Goal: Task Accomplishment & Management: Use online tool/utility

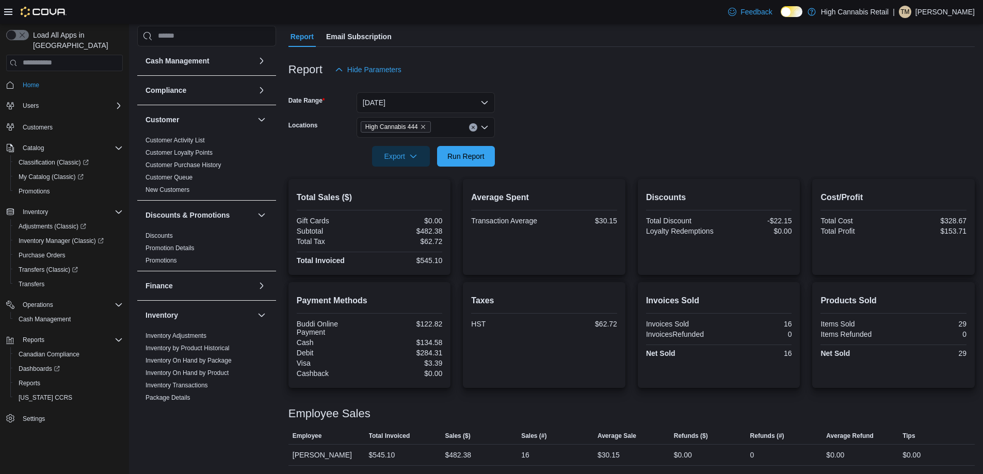
scroll to position [433, 0]
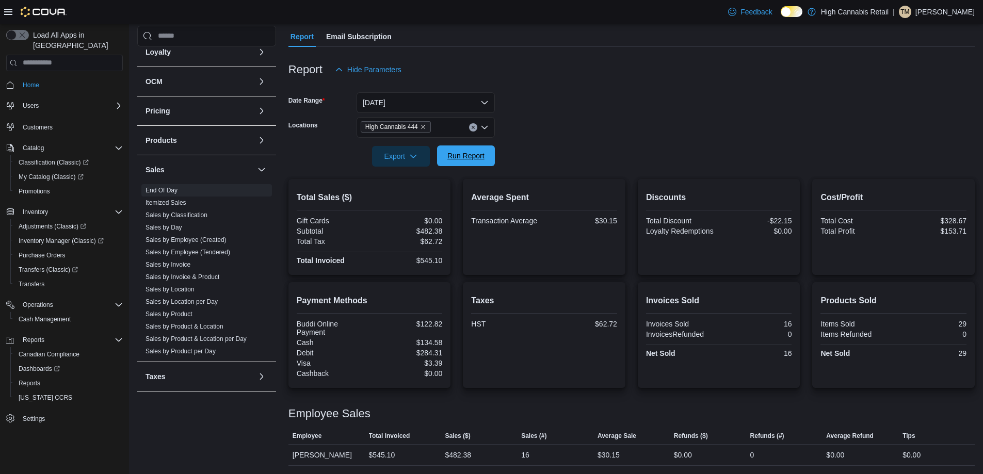
click at [472, 155] on span "Run Report" at bounding box center [466, 156] width 37 height 10
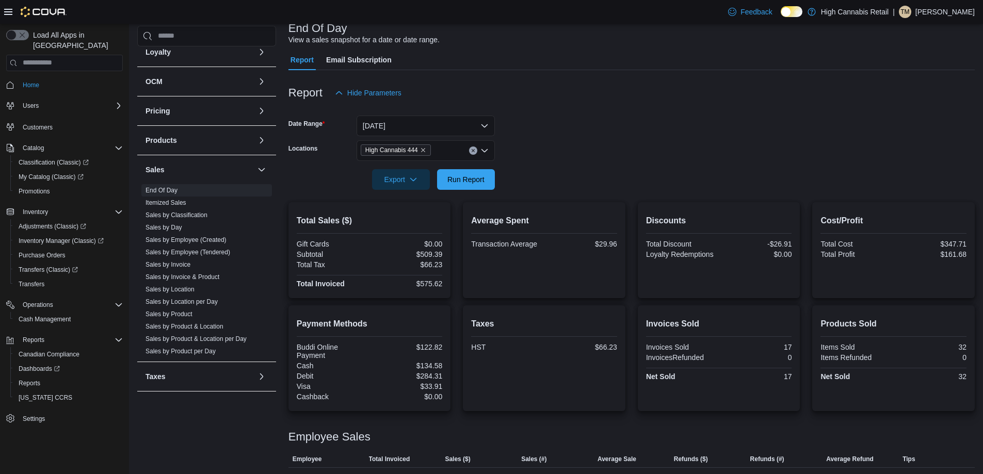
scroll to position [91, 0]
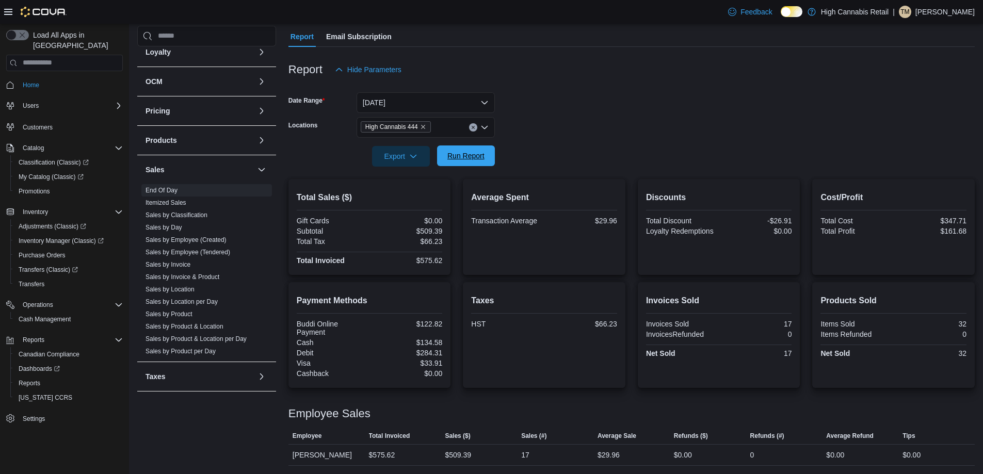
click at [469, 156] on span "Run Report" at bounding box center [466, 156] width 37 height 10
click at [411, 101] on button "[DATE]" at bounding box center [426, 102] width 138 height 21
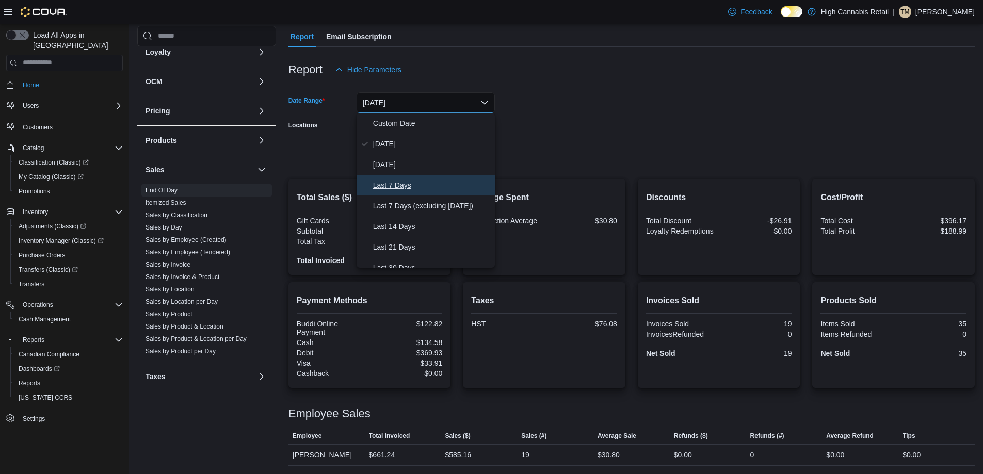
click at [447, 183] on span "Last 7 Days" at bounding box center [432, 185] width 118 height 12
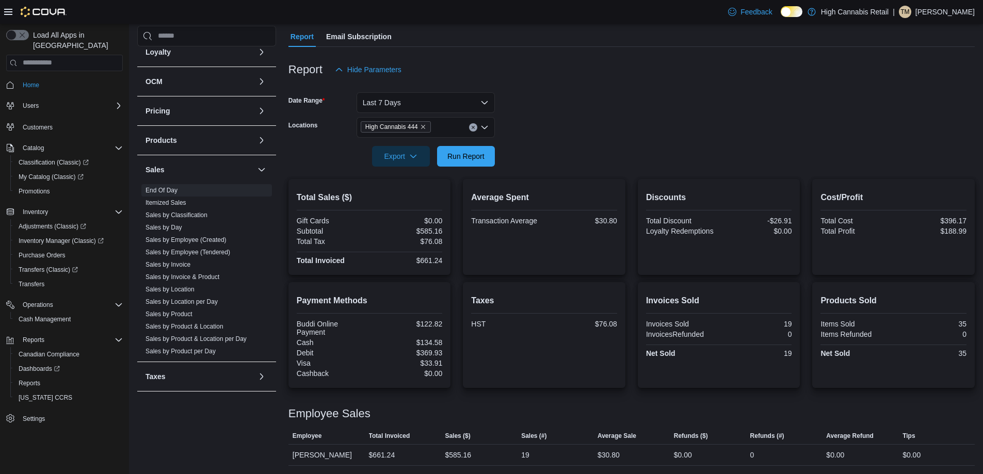
click at [616, 147] on form "Date Range Last 7 Days Locations High Cannabis 444 Export Run Report" at bounding box center [632, 123] width 687 height 87
click at [476, 157] on span "Run Report" at bounding box center [466, 156] width 37 height 10
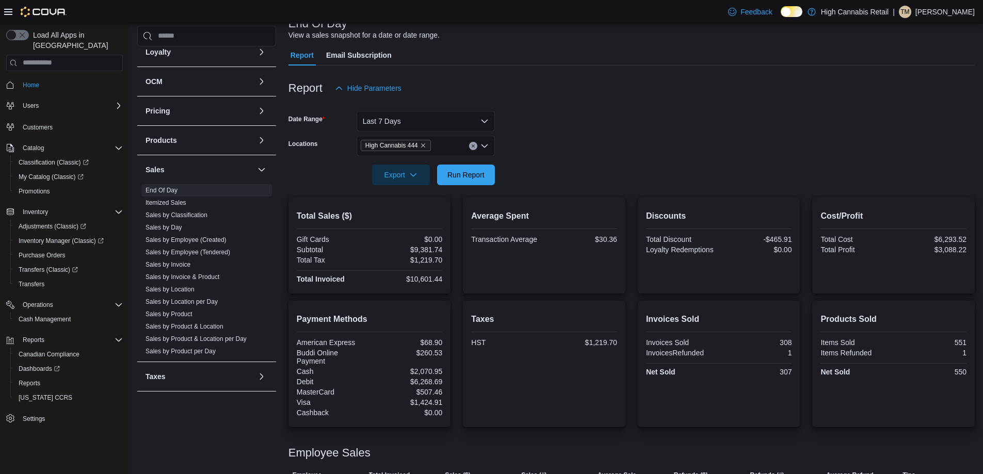
scroll to position [72, 0]
click at [471, 147] on icon "Clear input" at bounding box center [473, 147] width 4 height 4
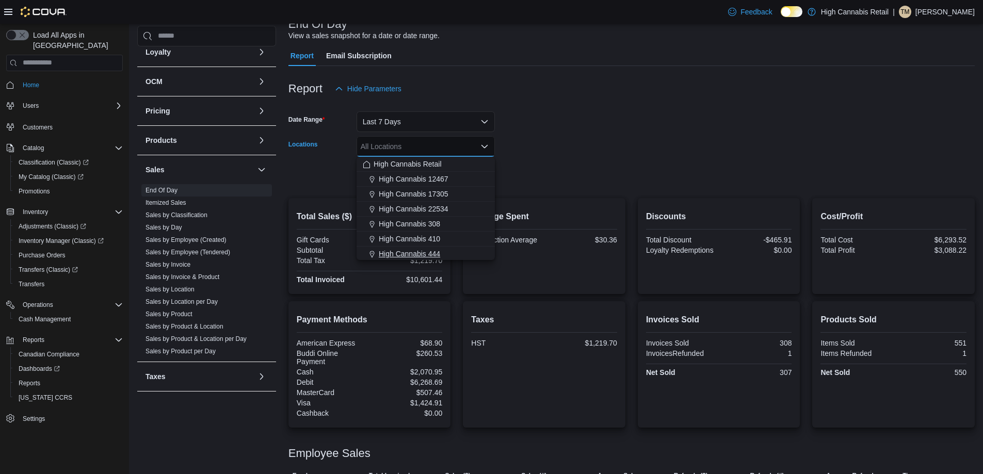
click at [441, 260] on button "High Cannabis 444" at bounding box center [426, 254] width 138 height 15
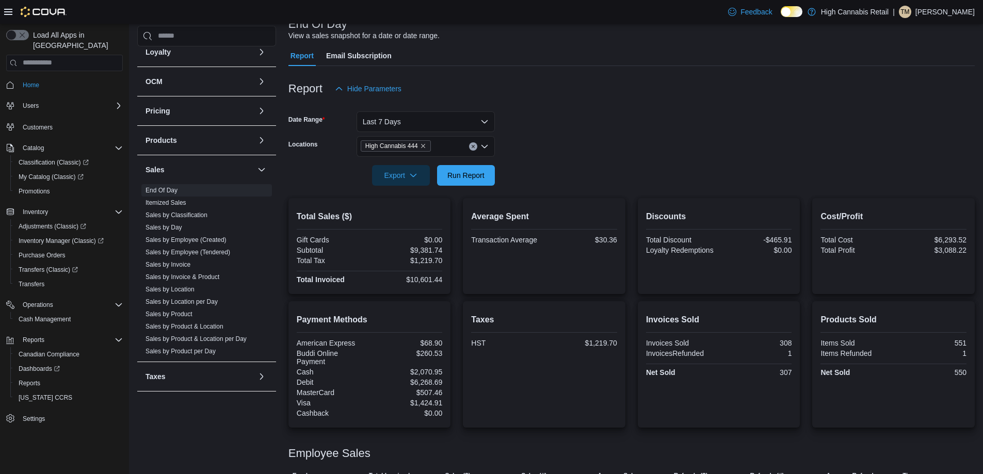
click at [566, 165] on div at bounding box center [632, 161] width 687 height 8
click at [469, 180] on span "Run Report" at bounding box center [465, 175] width 45 height 21
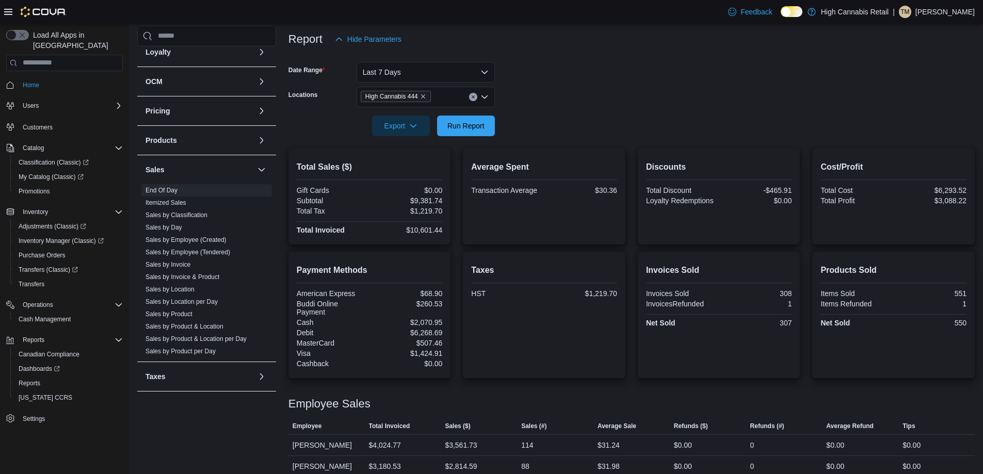
scroll to position [72, 0]
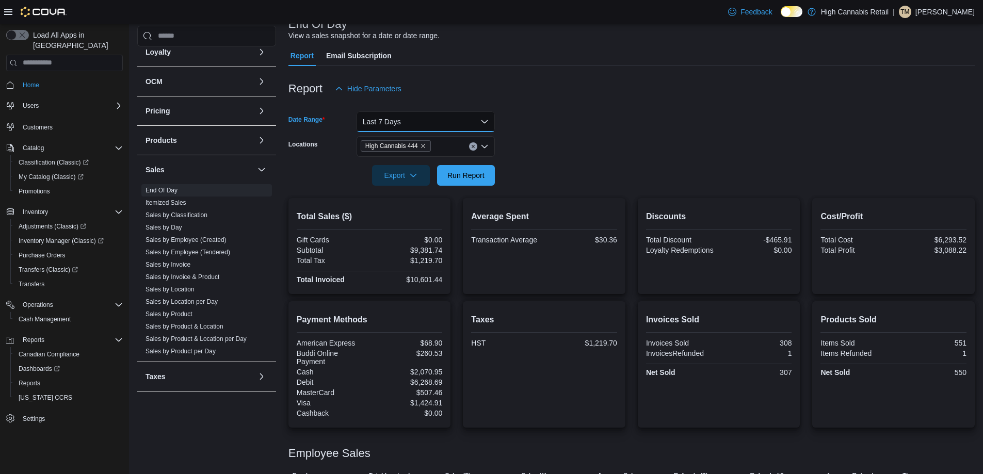
click at [437, 130] on button "Last 7 Days" at bounding box center [426, 121] width 138 height 21
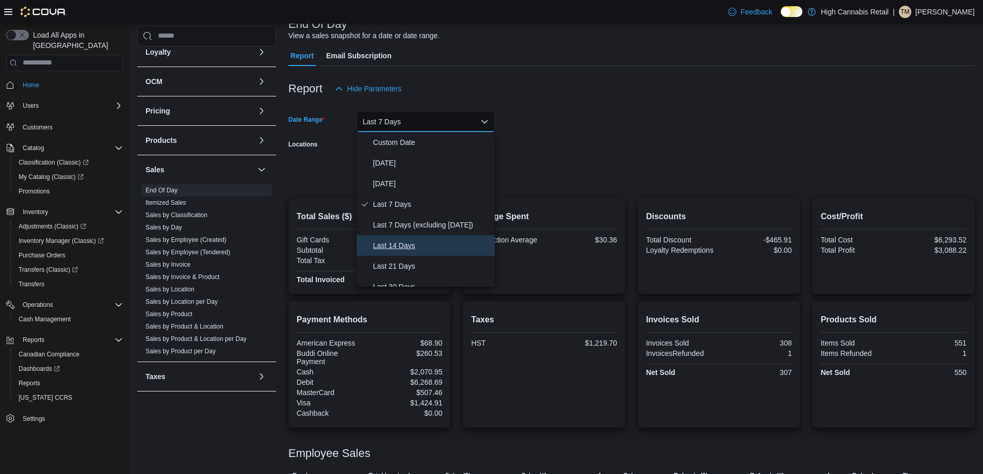
click at [435, 251] on span "Last 14 Days" at bounding box center [432, 246] width 118 height 12
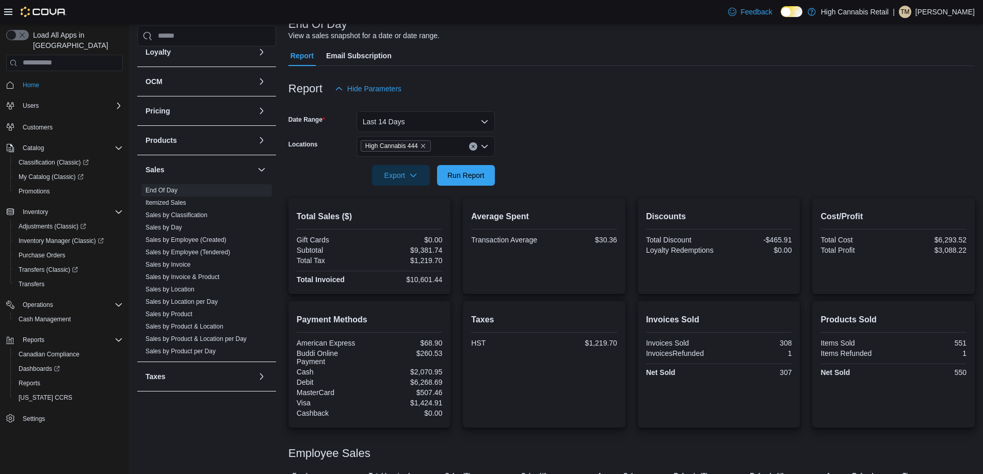
click at [540, 183] on form "Date Range Last 14 Days Locations High Cannabis 444 Export Run Report" at bounding box center [632, 142] width 687 height 87
click at [475, 184] on span "Run Report" at bounding box center [465, 175] width 45 height 21
click at [415, 119] on button "Last 14 Days" at bounding box center [426, 121] width 138 height 21
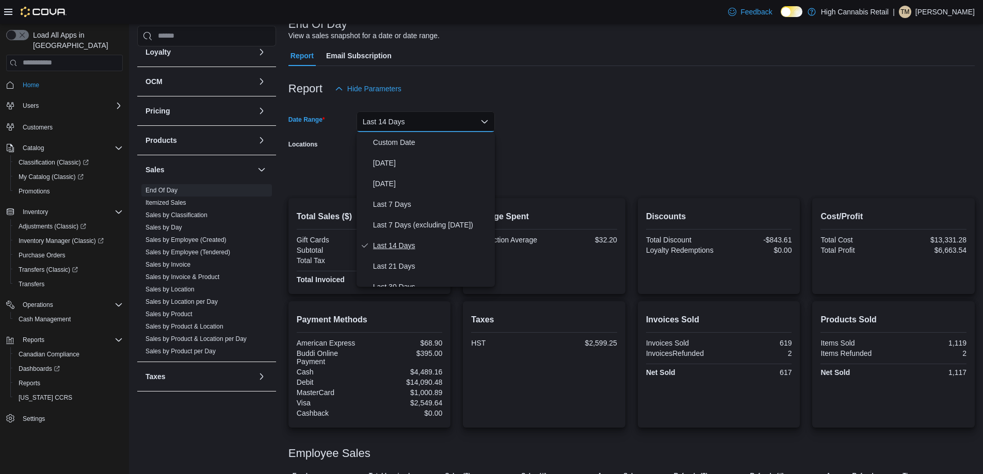
scroll to position [52, 0]
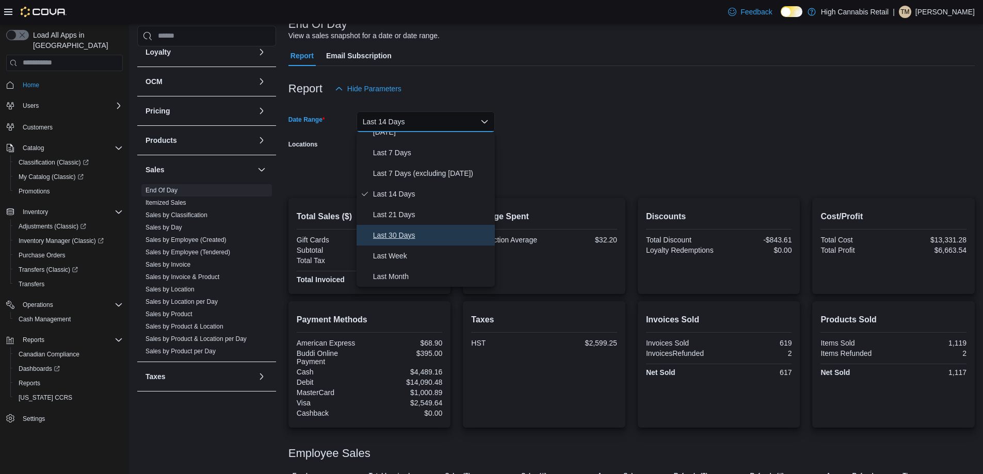
click at [422, 230] on span "Last 30 Days" at bounding box center [432, 235] width 118 height 12
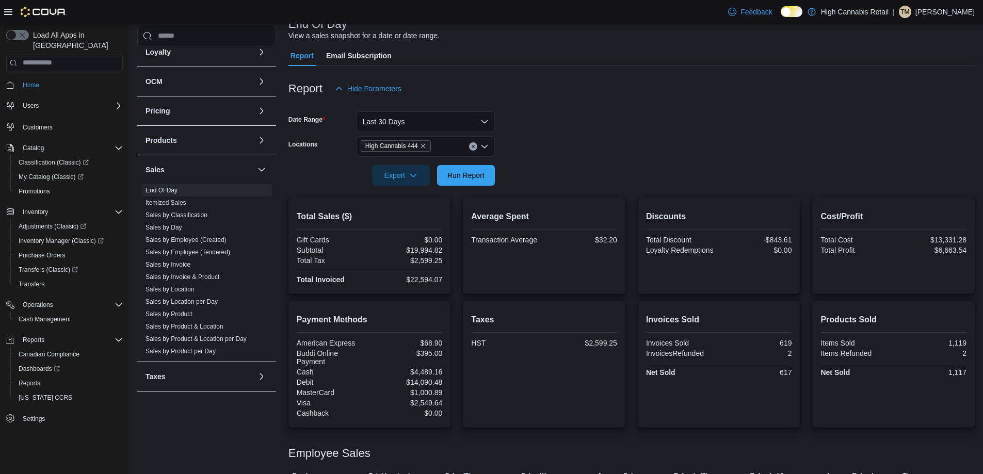
click at [581, 158] on div at bounding box center [632, 161] width 687 height 8
click at [479, 172] on span "Run Report" at bounding box center [466, 175] width 37 height 10
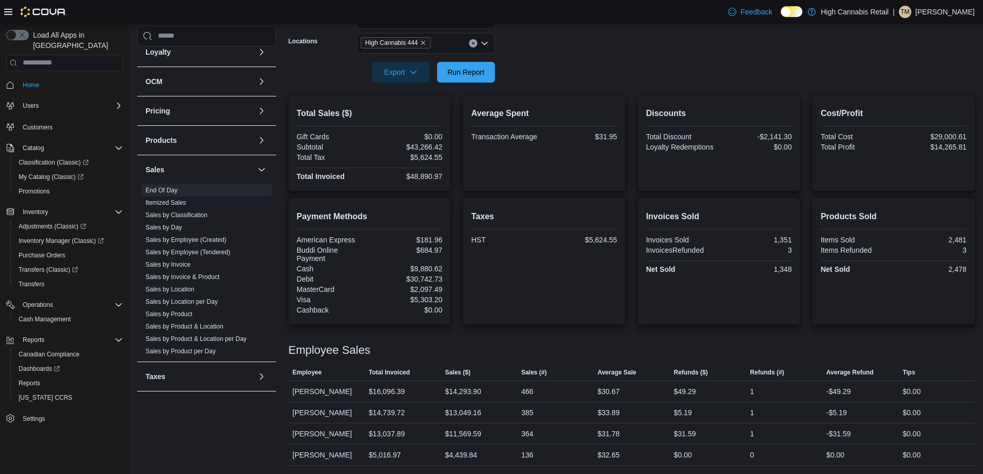
scroll to position [72, 0]
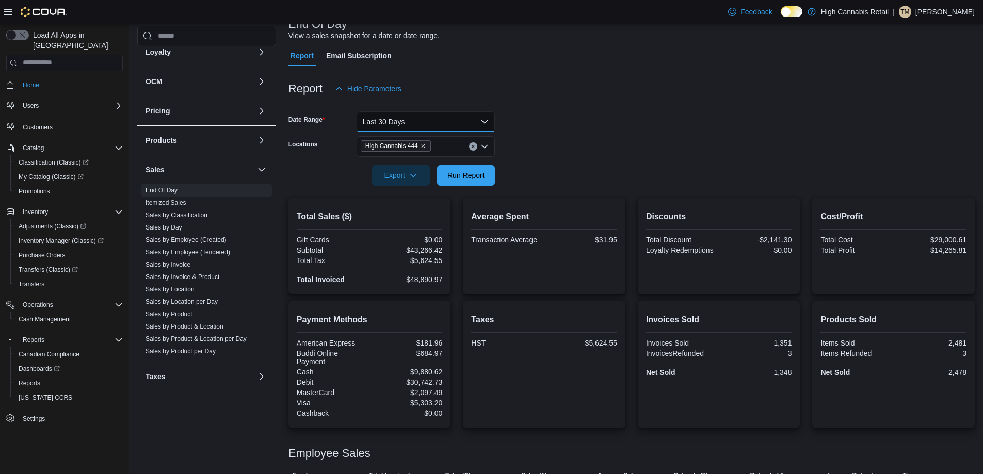
click at [395, 120] on button "Last 30 Days" at bounding box center [426, 121] width 138 height 21
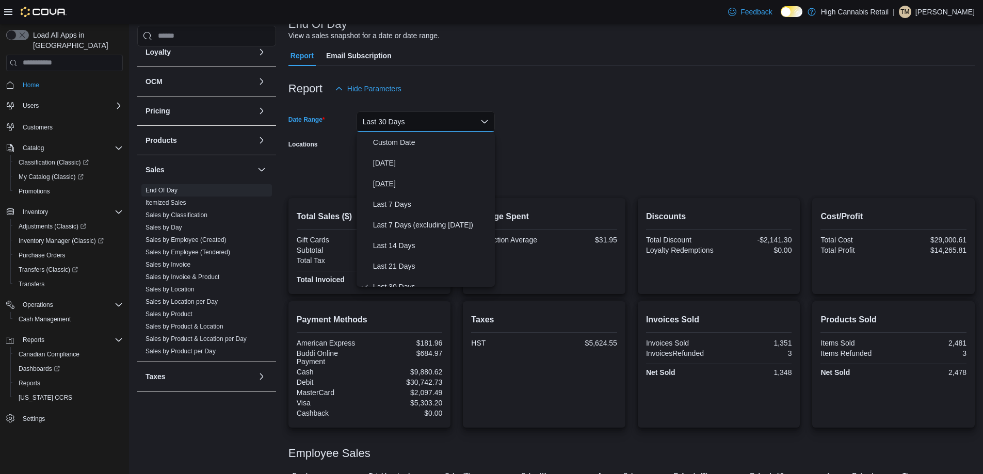
scroll to position [10, 0]
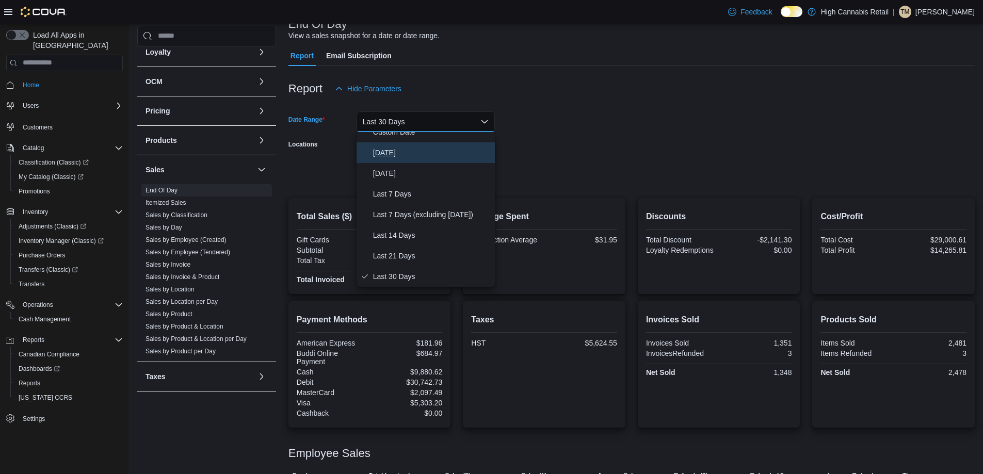
click at [402, 151] on span "[DATE]" at bounding box center [432, 153] width 118 height 12
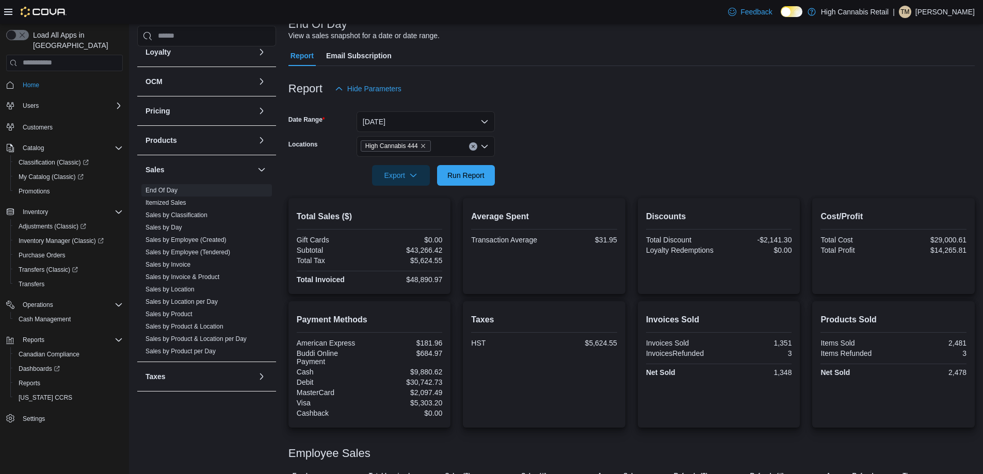
drag, startPoint x: 600, startPoint y: 146, endPoint x: 584, endPoint y: 151, distance: 16.7
click at [596, 148] on form "Date Range [DATE] Locations High Cannabis 444 Export Run Report" at bounding box center [632, 142] width 687 height 87
click at [464, 178] on span "Run Report" at bounding box center [466, 175] width 37 height 10
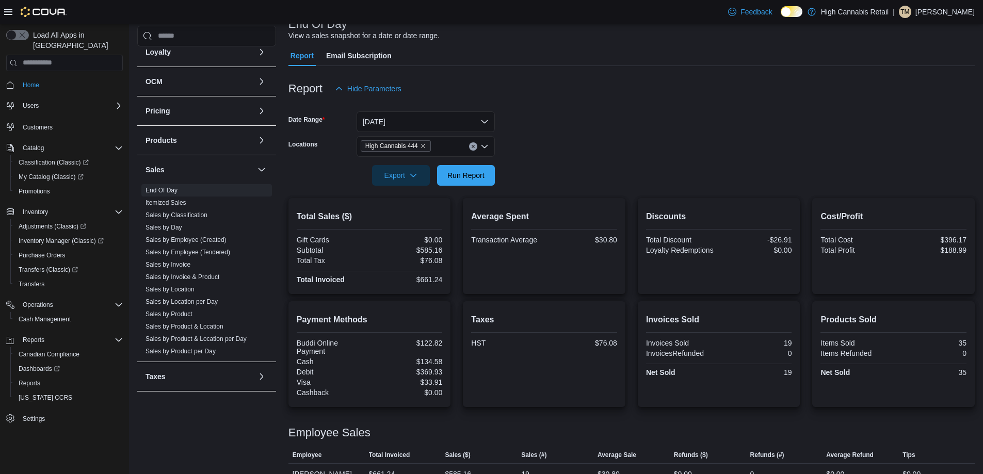
scroll to position [91, 0]
